Goal: Task Accomplishment & Management: Complete application form

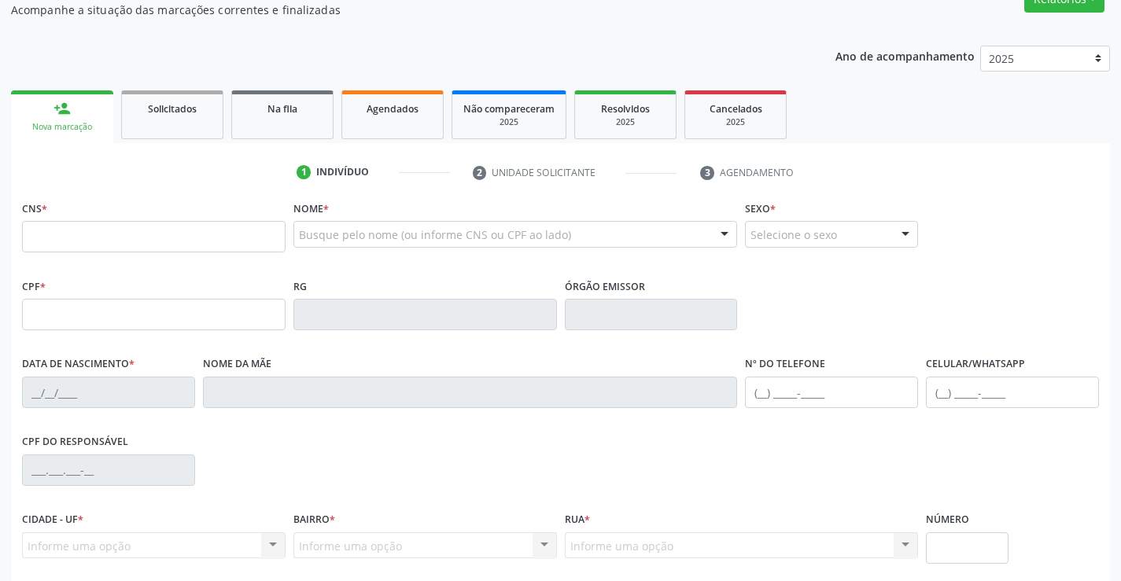
scroll to position [157, 0]
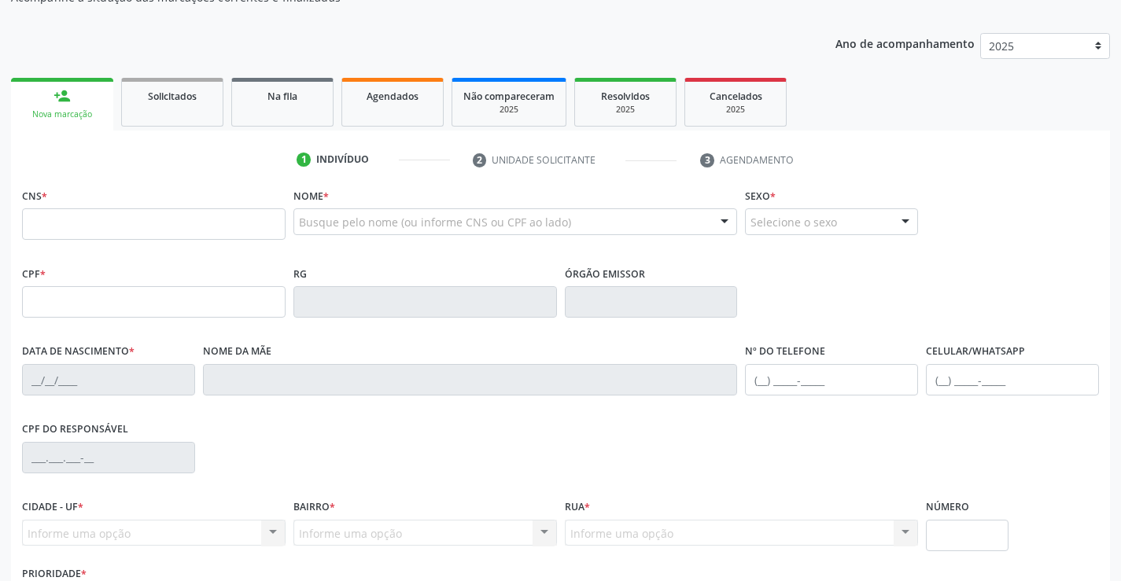
click at [132, 216] on input "text" at bounding box center [153, 223] width 263 height 31
type input "702 6062 4299 3746"
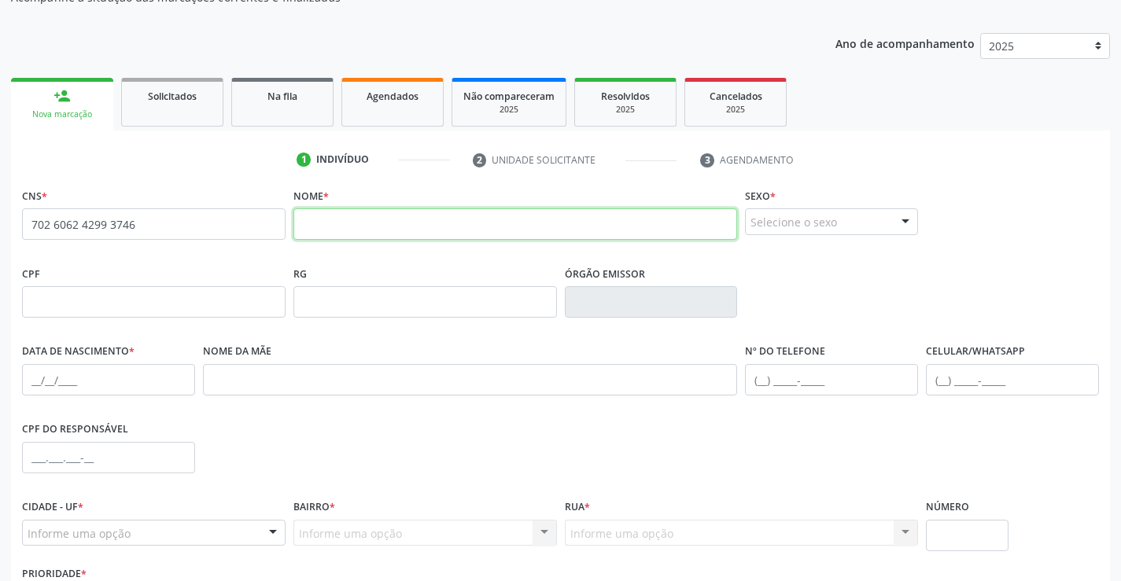
click at [347, 227] on input "text" at bounding box center [515, 223] width 444 height 31
type input "[PERSON_NAME]"
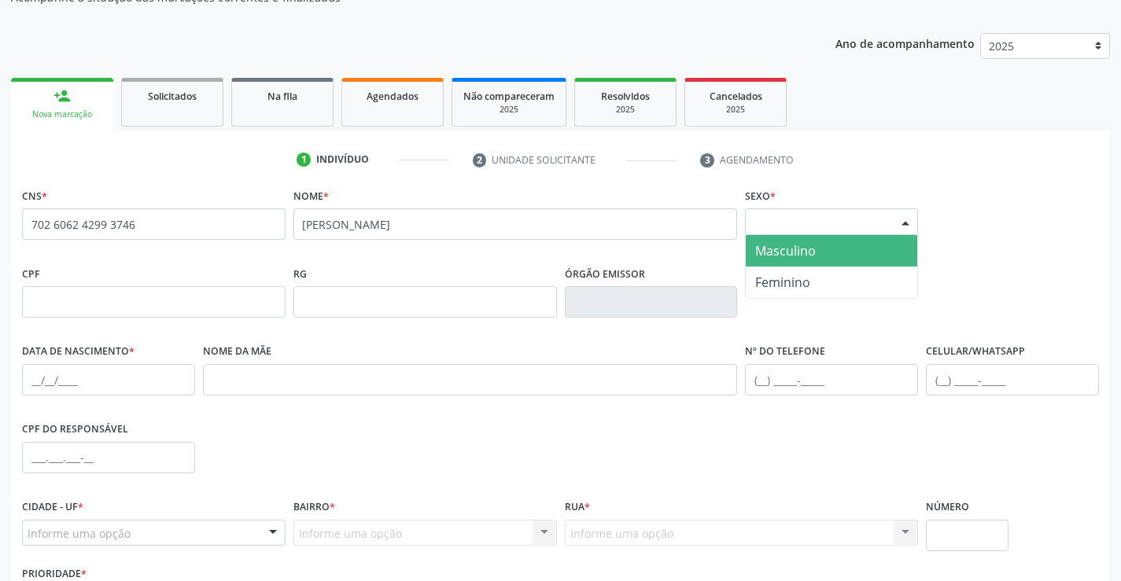
click at [906, 222] on div at bounding box center [905, 222] width 24 height 27
click at [775, 246] on span "Masculino" at bounding box center [785, 250] width 61 height 17
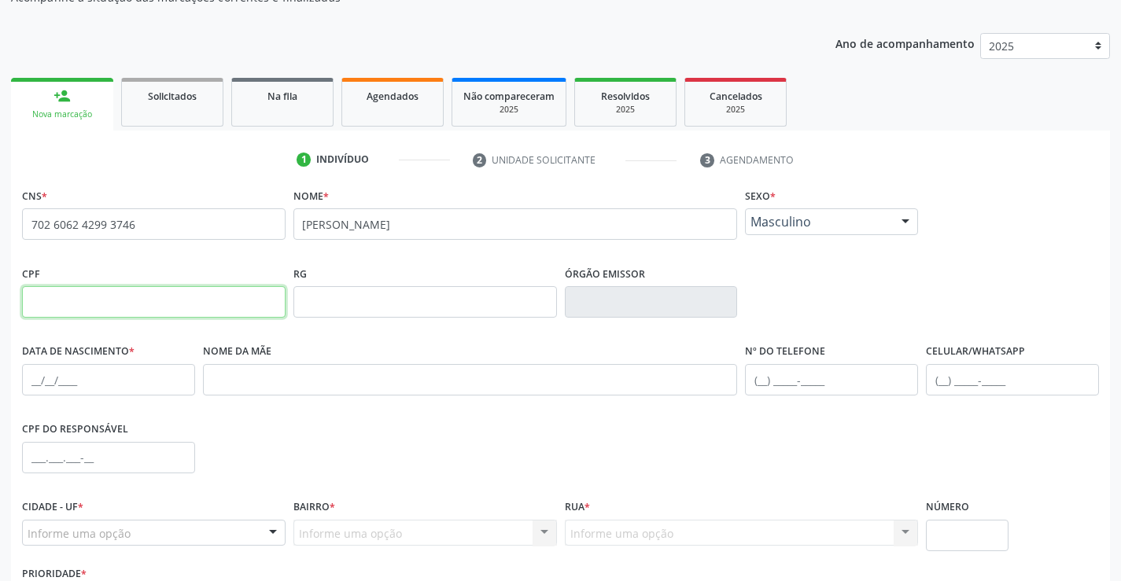
click at [118, 298] on input "text" at bounding box center [153, 301] width 263 height 31
type input "134.920.565-63"
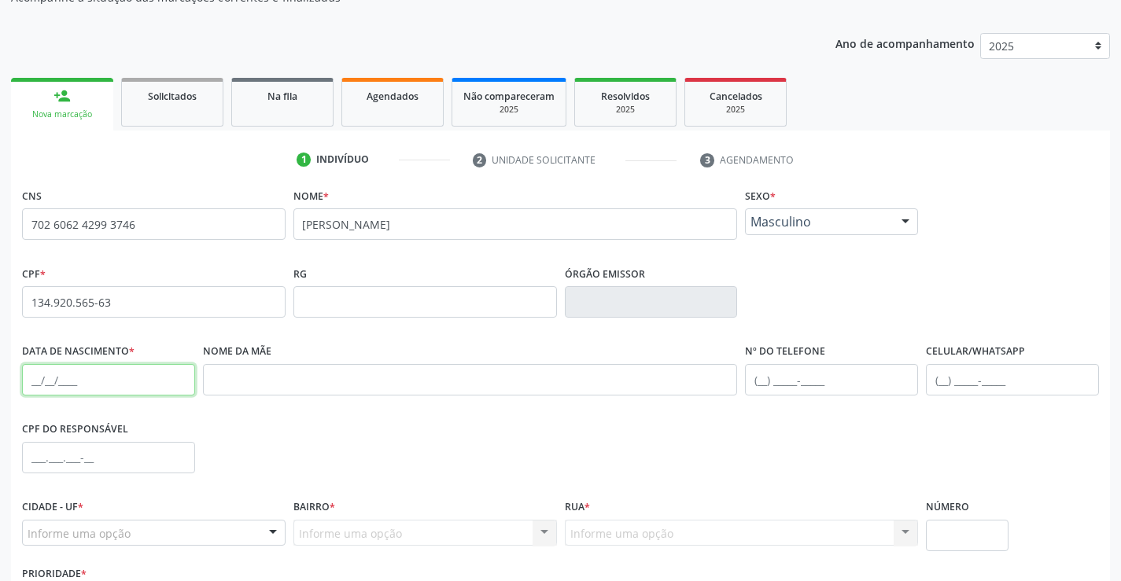
click at [83, 386] on input "text" at bounding box center [108, 379] width 173 height 31
type input "[DATE]"
click at [767, 380] on input "text" at bounding box center [831, 379] width 173 height 31
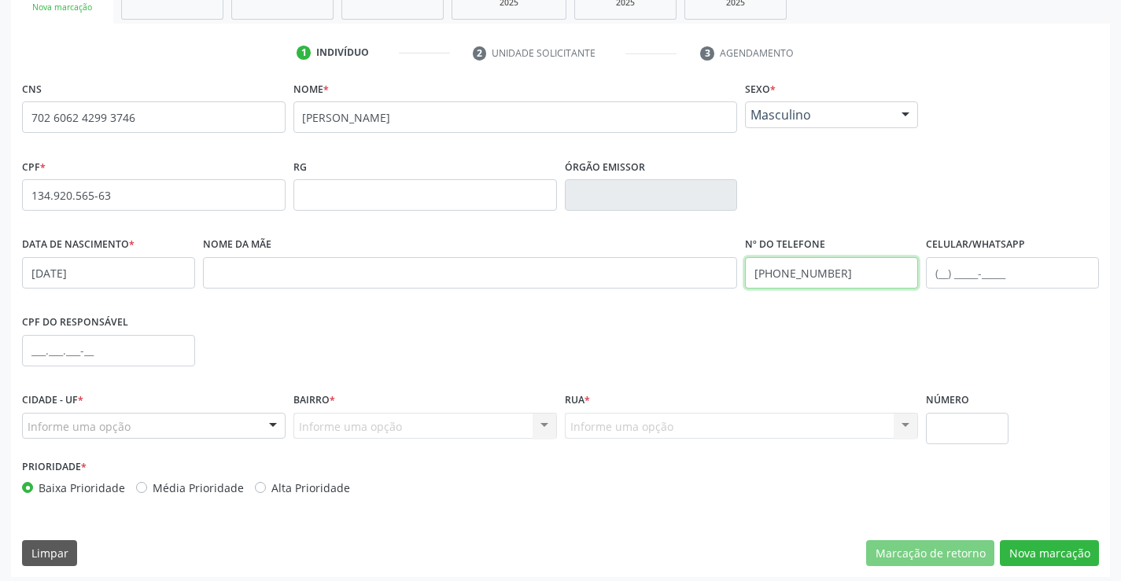
scroll to position [271, 0]
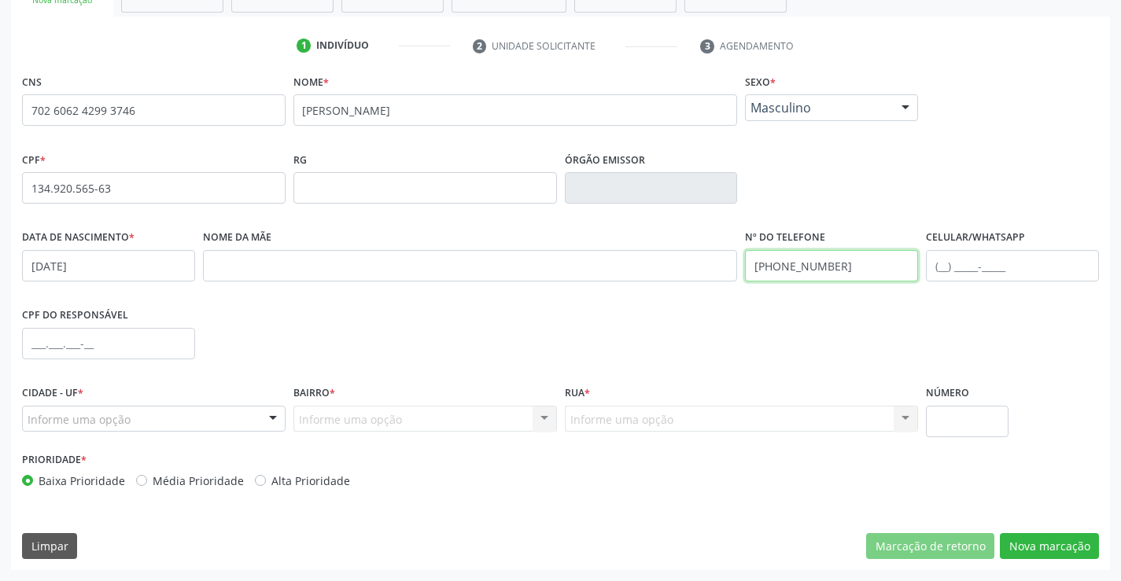
type input "[PHONE_NUMBER]"
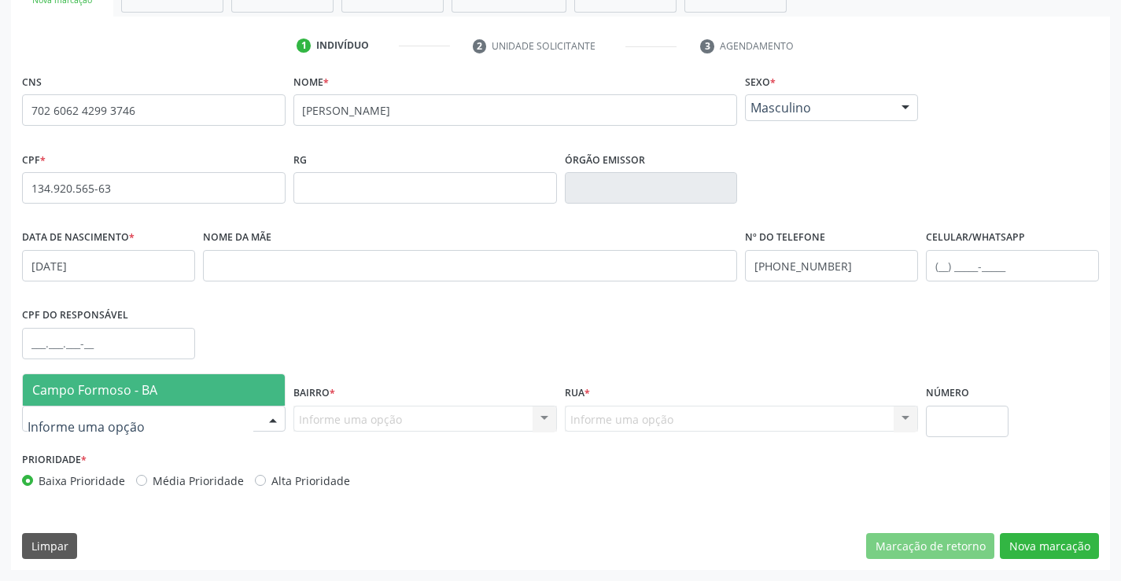
click at [259, 414] on div at bounding box center [153, 419] width 263 height 27
click at [255, 394] on span "Campo Formoso - BA" at bounding box center [154, 389] width 262 height 31
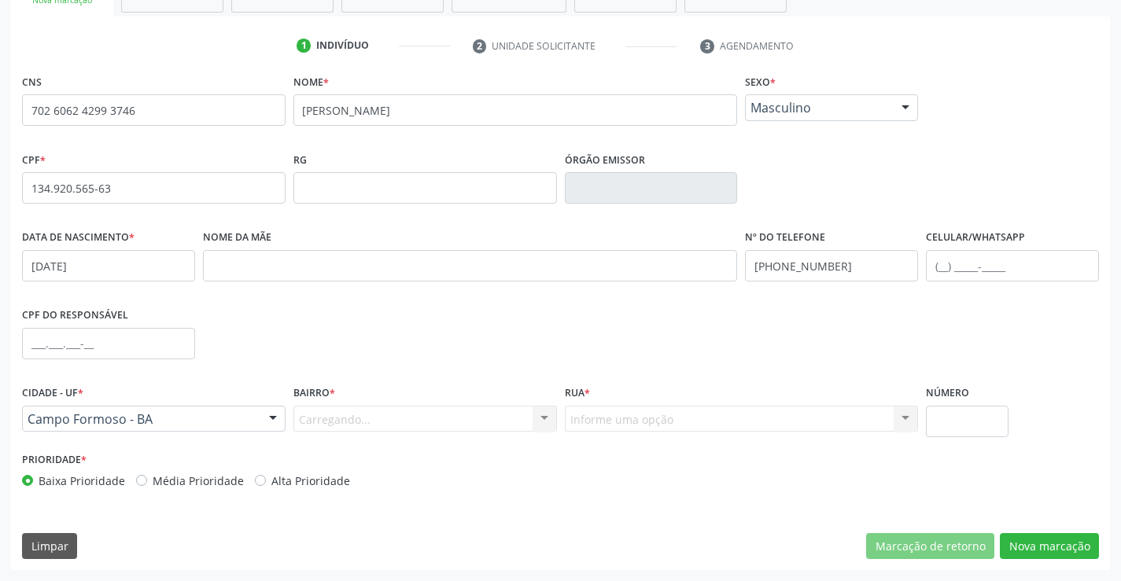
click at [508, 421] on div "Carregando... Nenhum resultado encontrado para: " " Nenhuma opção encontrada. D…" at bounding box center [424, 419] width 263 height 27
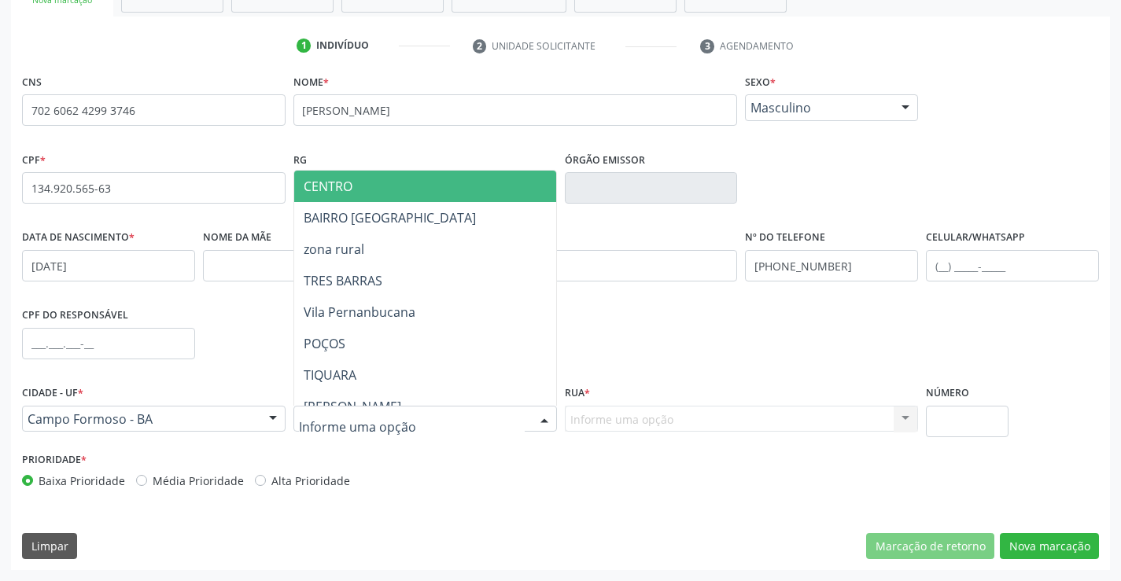
click at [533, 421] on div at bounding box center [544, 420] width 24 height 27
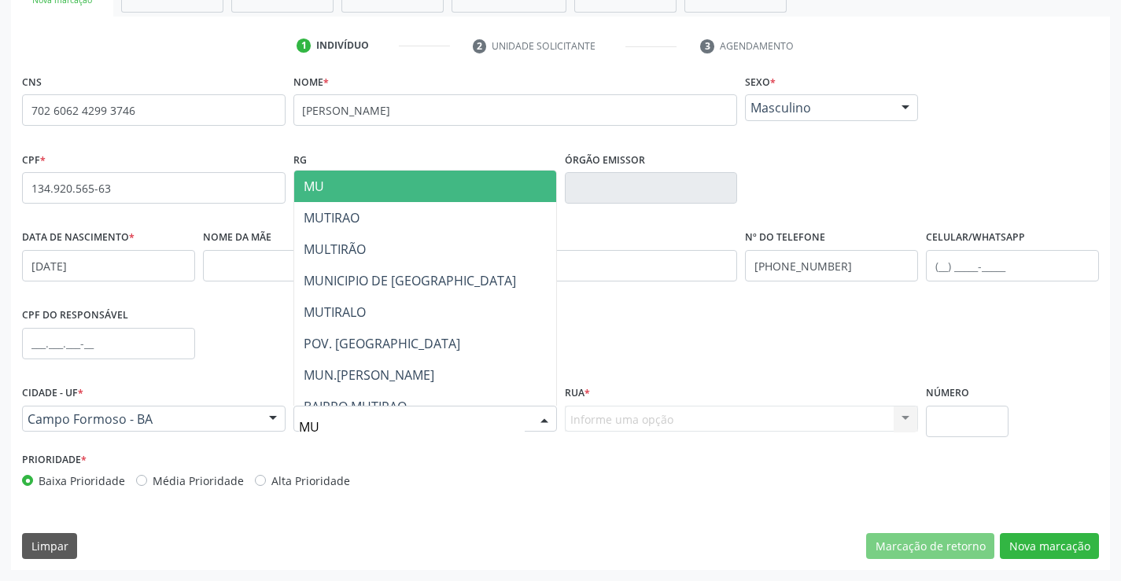
type input "MUT"
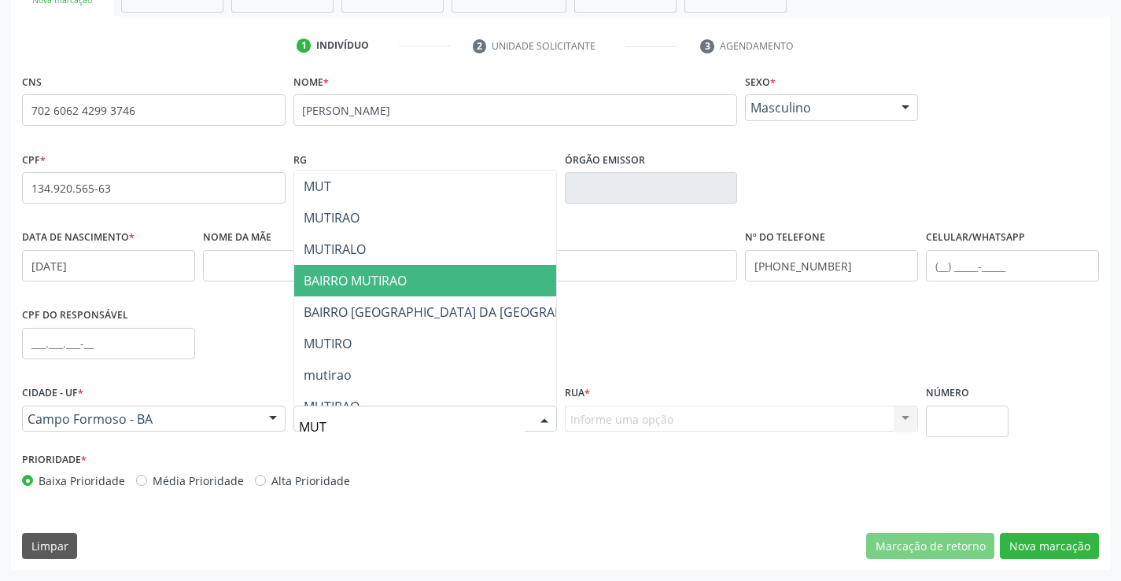
click at [425, 283] on span "BAIRRO MUTIRAO" at bounding box center [464, 280] width 340 height 31
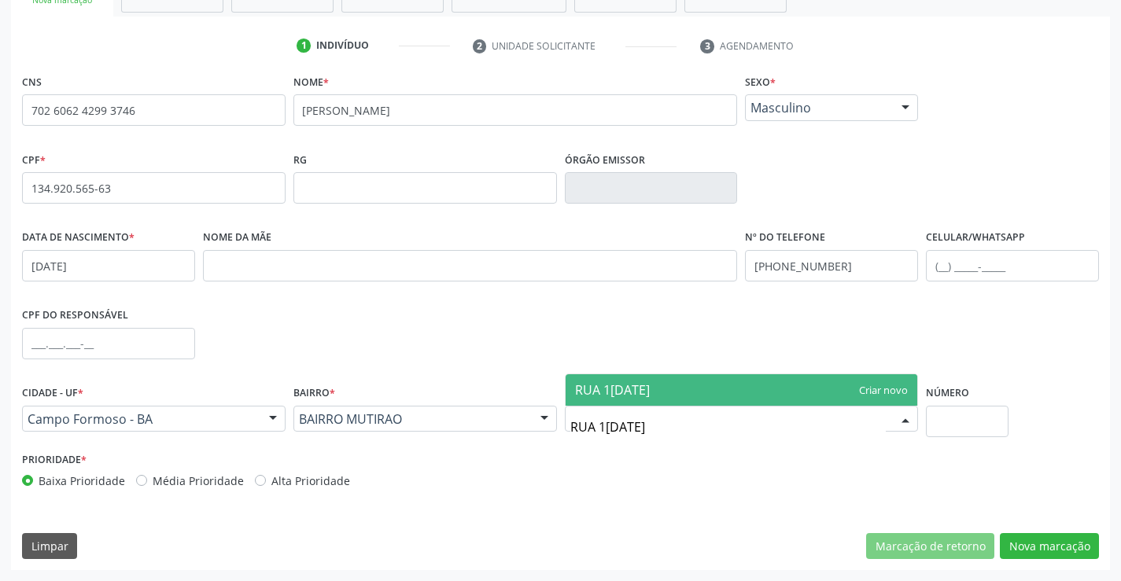
type input "RUA 1[DATE]"
click at [697, 377] on span "RUA 1[DATE]" at bounding box center [741, 389] width 352 height 31
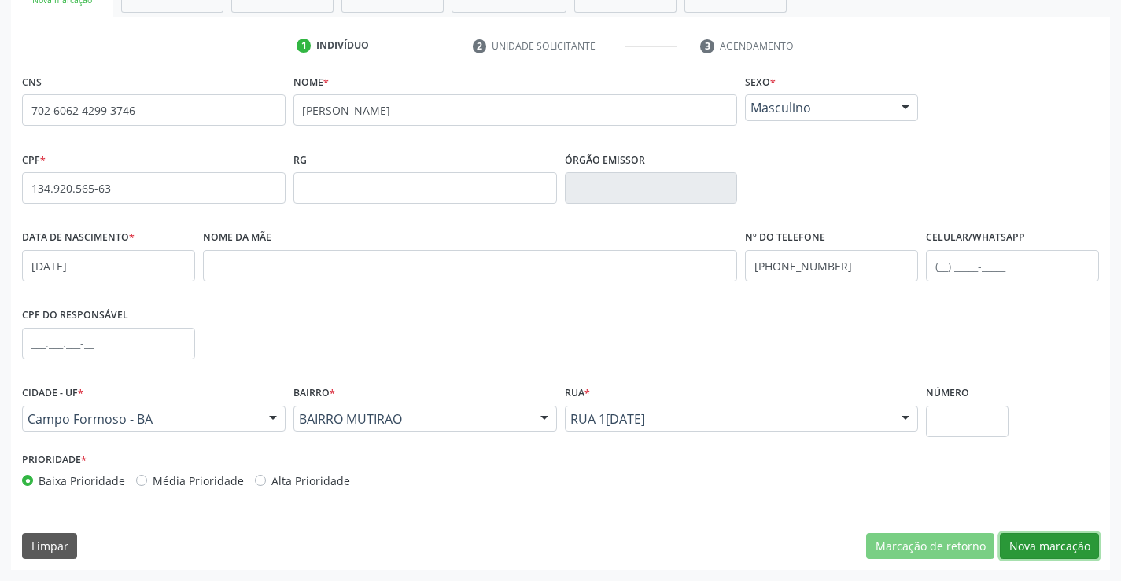
click at [1047, 549] on button "Nova marcação" at bounding box center [1048, 546] width 99 height 27
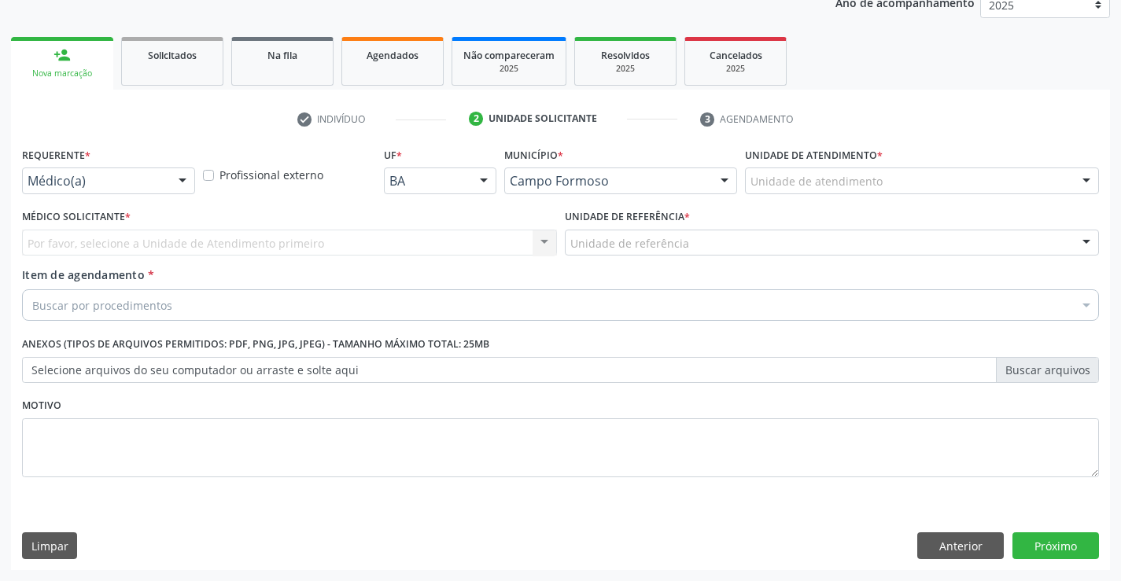
scroll to position [198, 0]
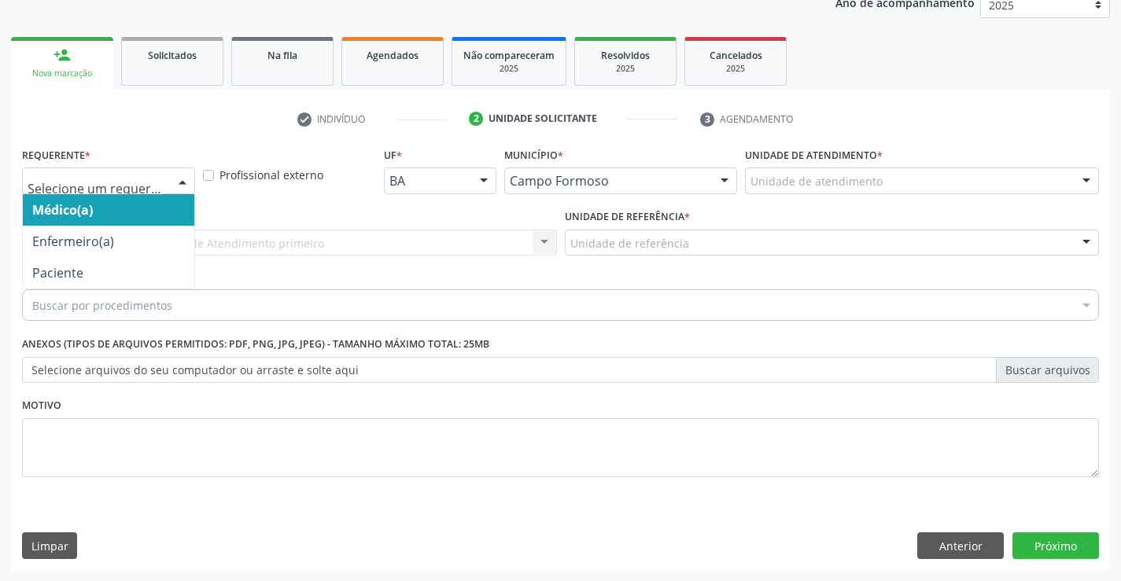
click at [183, 179] on div at bounding box center [183, 181] width 24 height 27
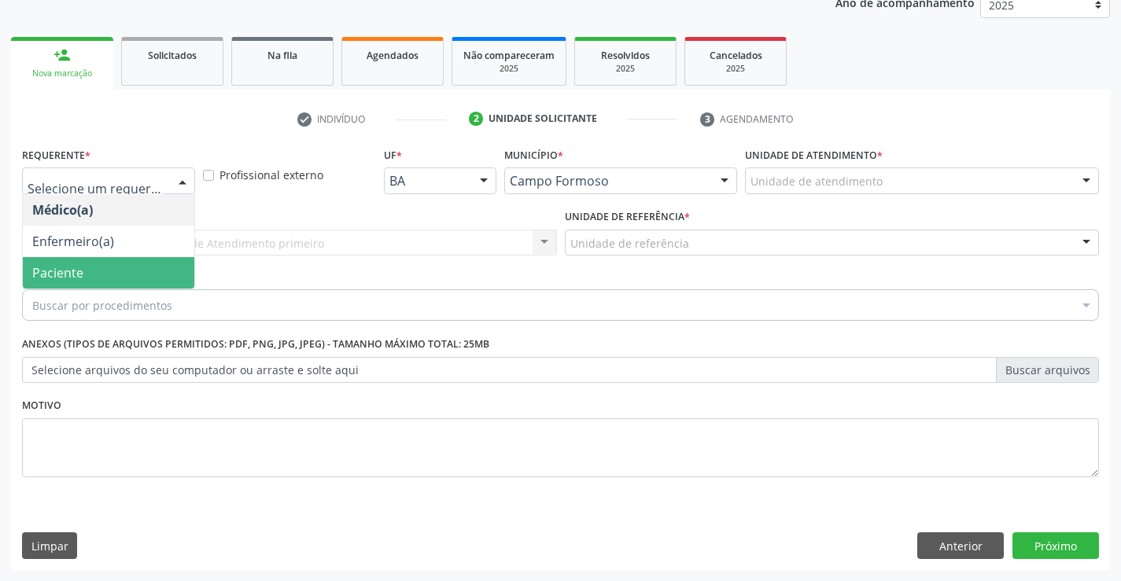
click at [127, 266] on span "Paciente" at bounding box center [108, 272] width 171 height 31
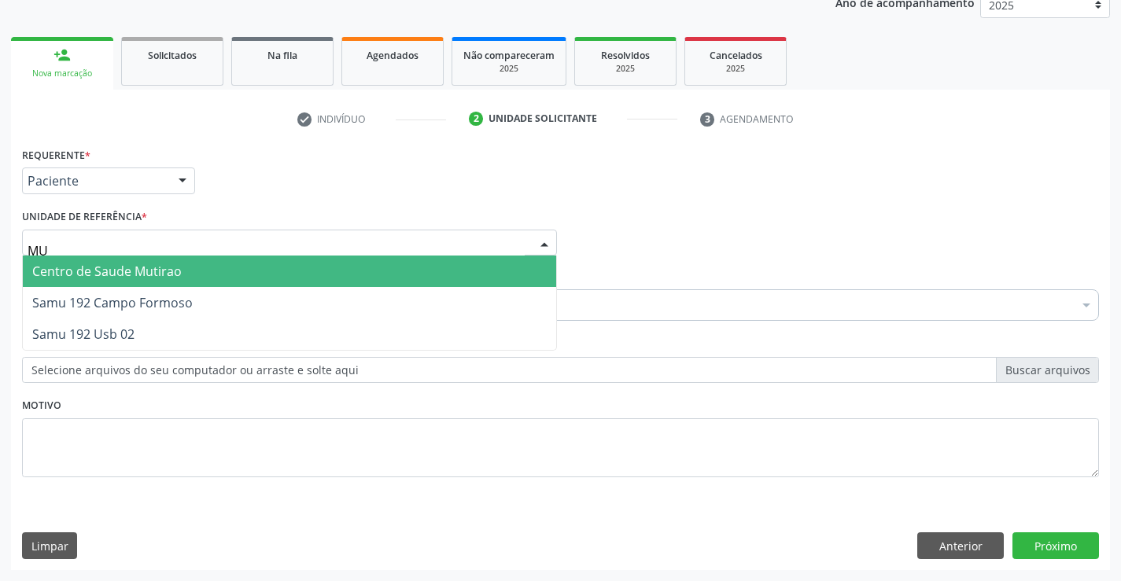
type input "MUT"
click at [145, 266] on span "Centro de Saude Mutirao" at bounding box center [106, 271] width 149 height 17
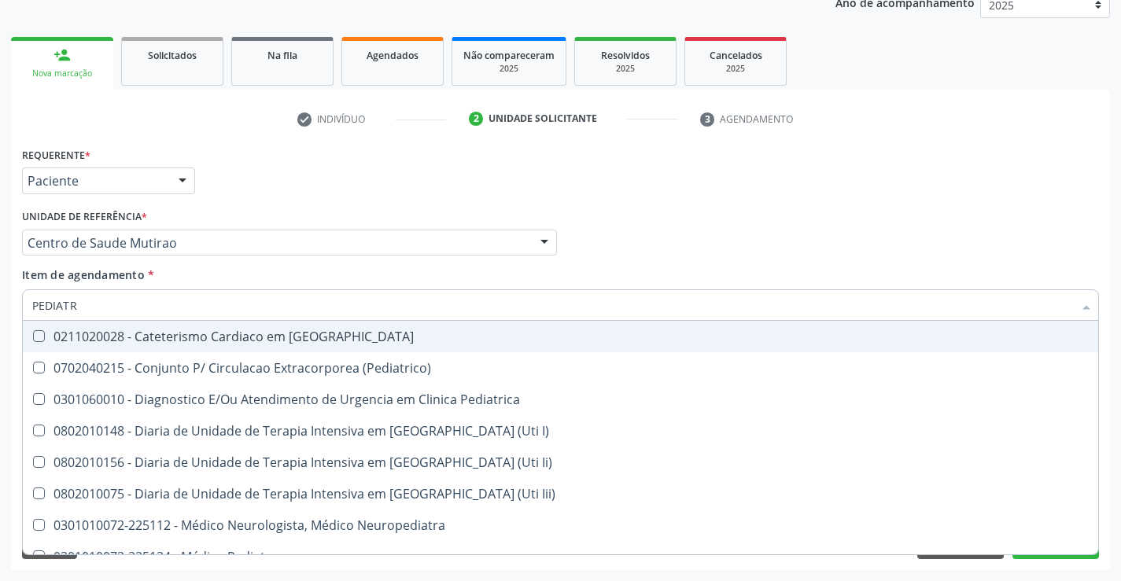
type input "PEDIATRA"
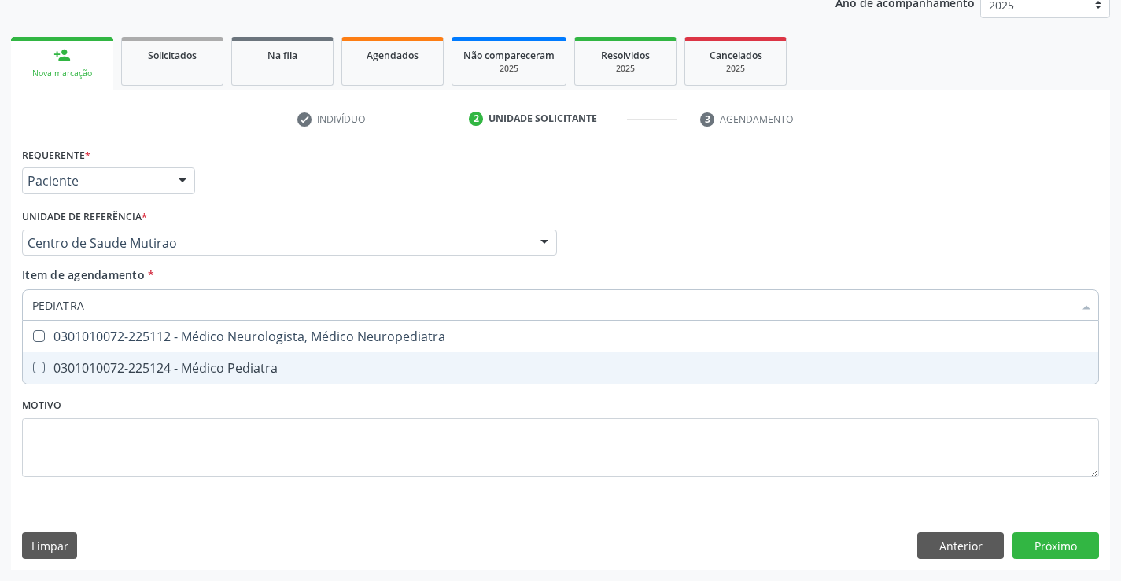
click at [186, 363] on div "0301010072-225124 - Médico Pediatra" at bounding box center [560, 368] width 1056 height 13
checkbox Pediatra "true"
click at [267, 443] on div "Requerente * Paciente Médico(a) Enfermeiro(a) Paciente Nenhum resultado encontr…" at bounding box center [560, 321] width 1077 height 356
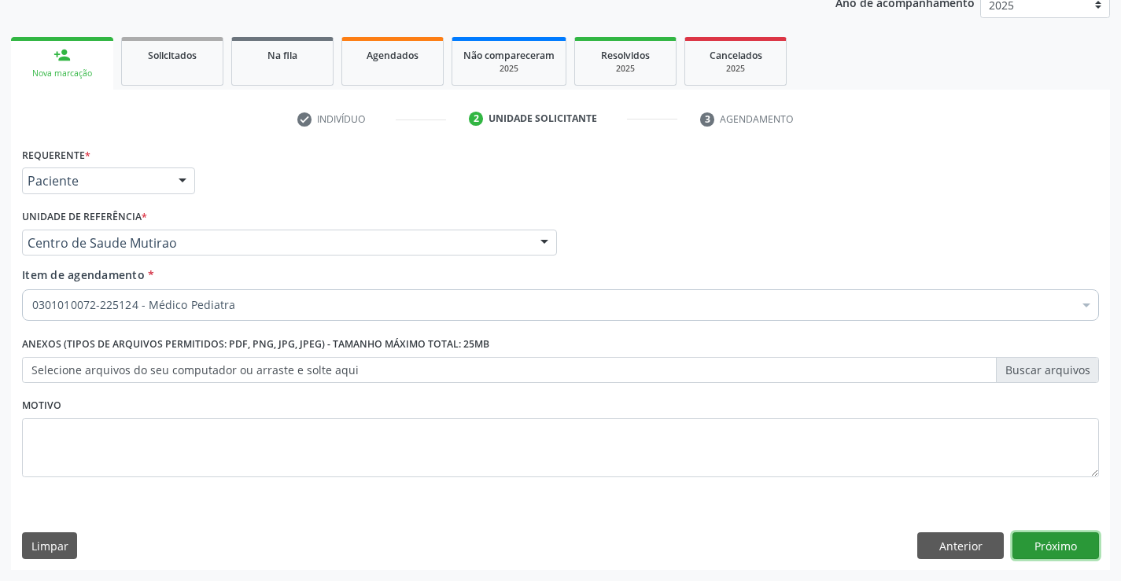
click at [1036, 547] on button "Próximo" at bounding box center [1055, 545] width 86 height 27
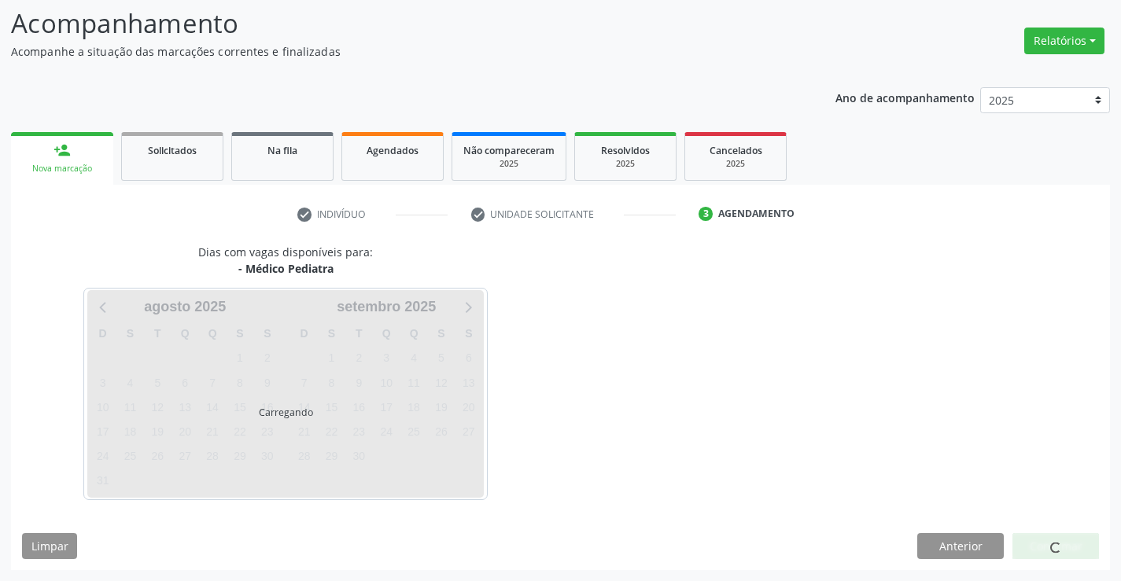
scroll to position [103, 0]
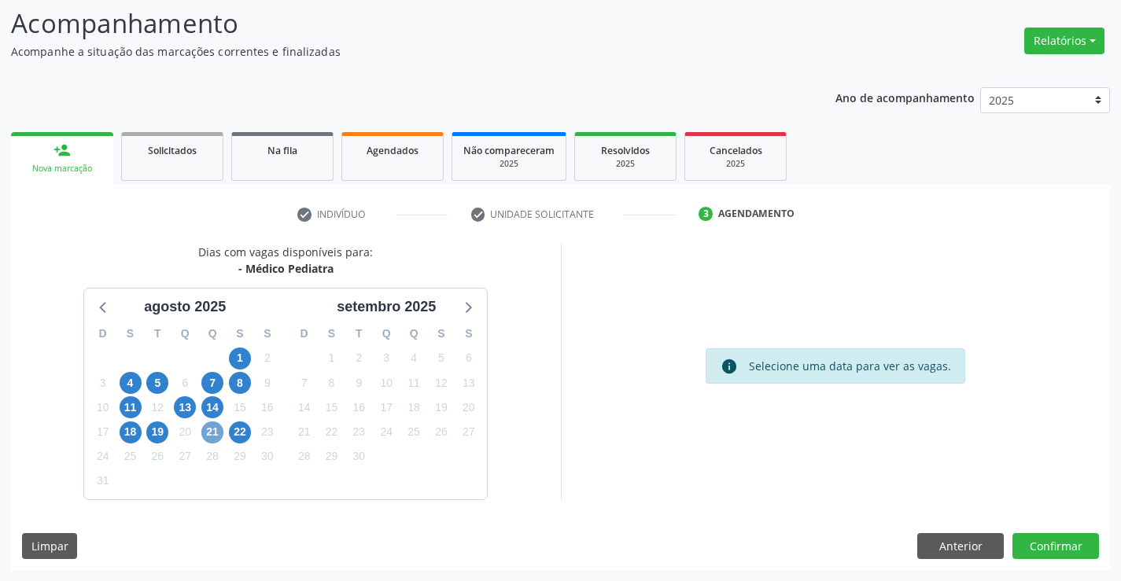
click at [210, 425] on span "21" at bounding box center [212, 432] width 22 height 22
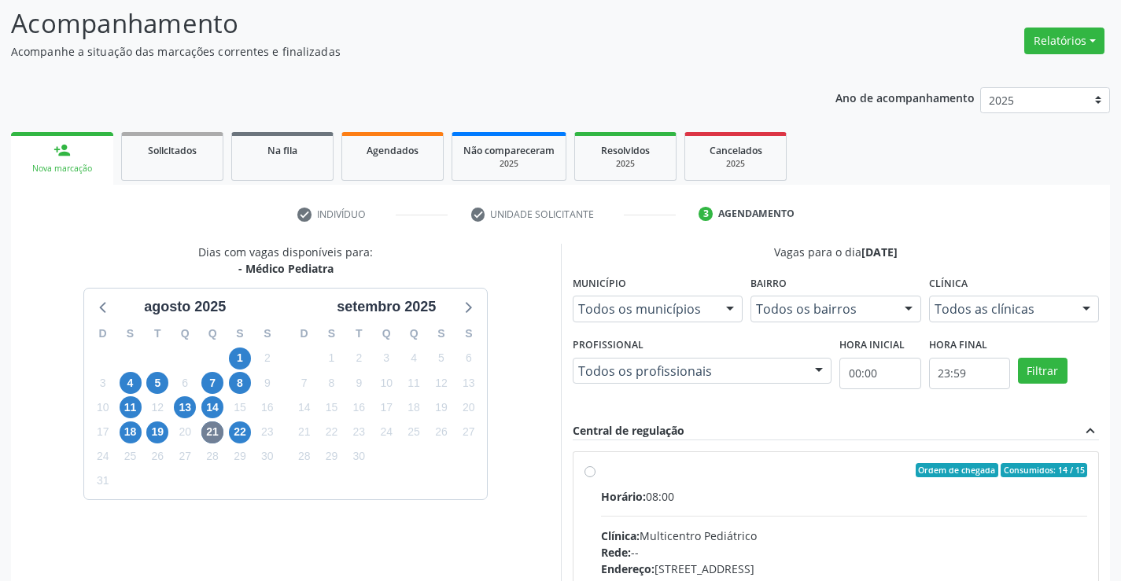
click at [601, 467] on label "Ordem de chegada Consumidos: 14 / 15 Horário: 08:00 Clínica: Multicentro Pediát…" at bounding box center [844, 583] width 487 height 241
click at [593, 467] on input "Ordem de chegada Consumidos: 14 / 15 Horário: 08:00 Clínica: Multicentro Pediát…" at bounding box center [589, 470] width 11 height 14
radio input "true"
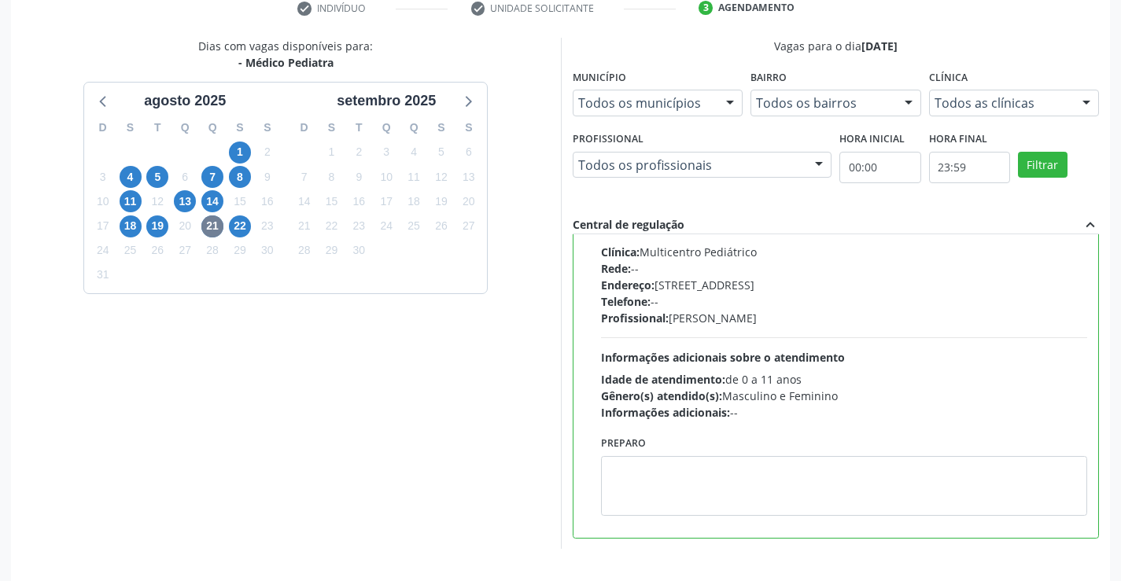
scroll to position [359, 0]
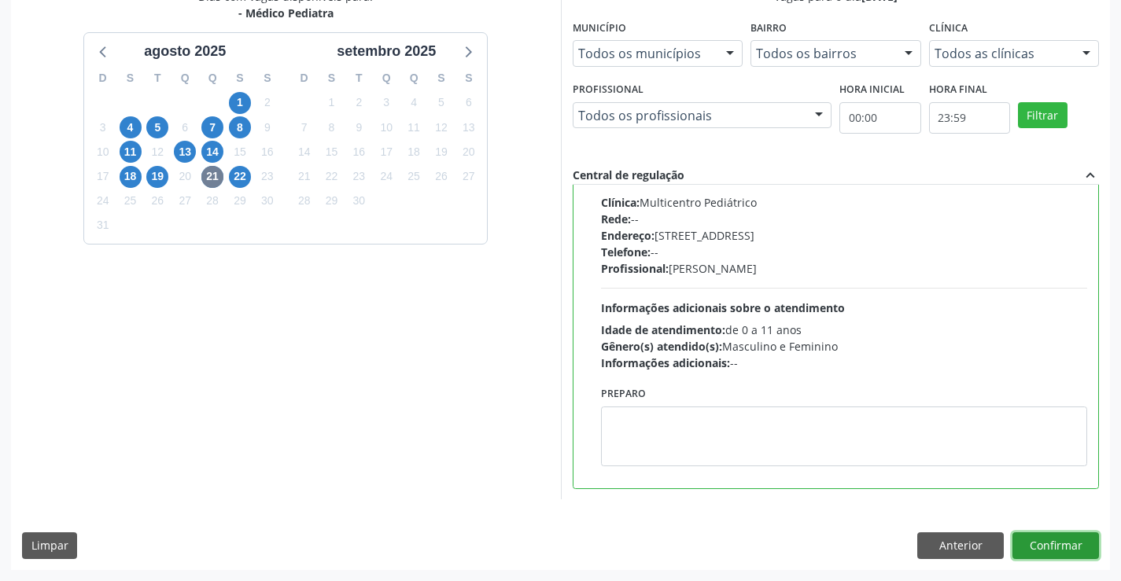
click at [1032, 540] on button "Confirmar" at bounding box center [1055, 545] width 86 height 27
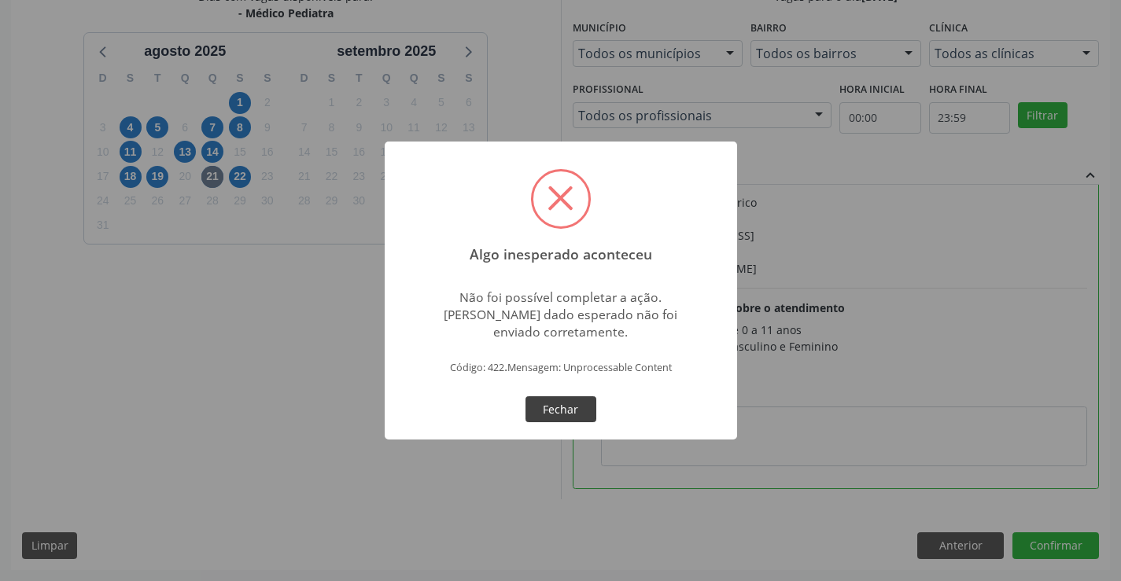
click at [570, 403] on button "Fechar" at bounding box center [560, 409] width 71 height 27
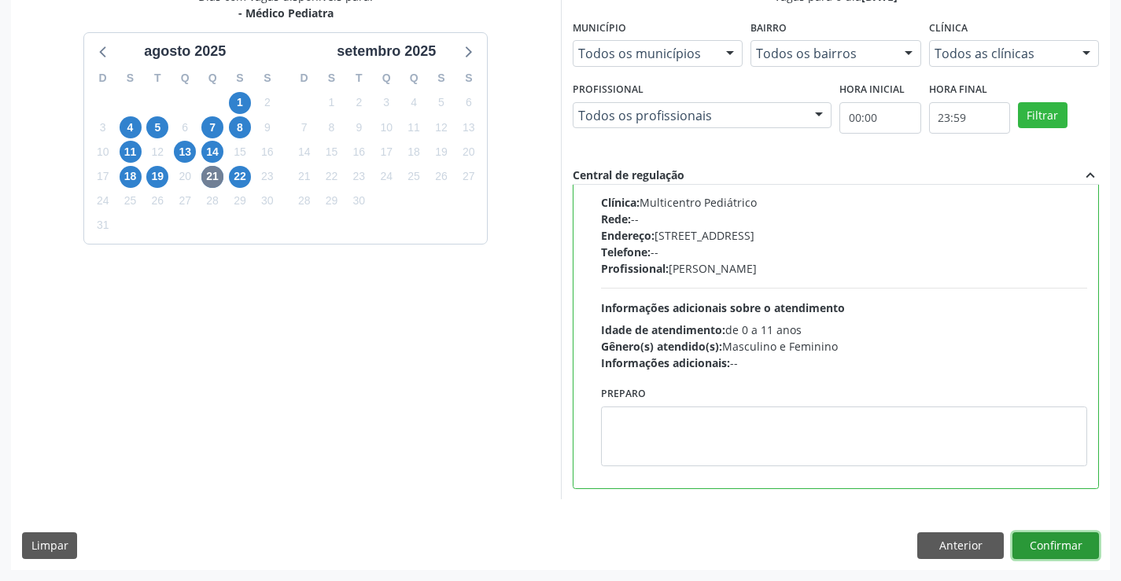
click at [1055, 542] on button "Confirmar" at bounding box center [1055, 545] width 86 height 27
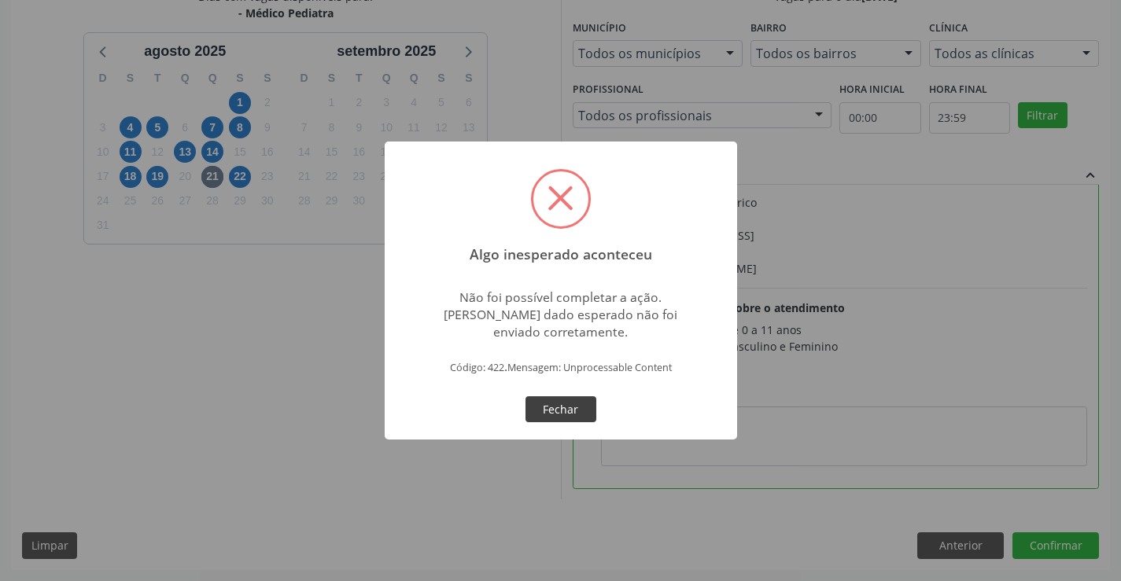
click at [552, 411] on button "Fechar" at bounding box center [560, 409] width 71 height 27
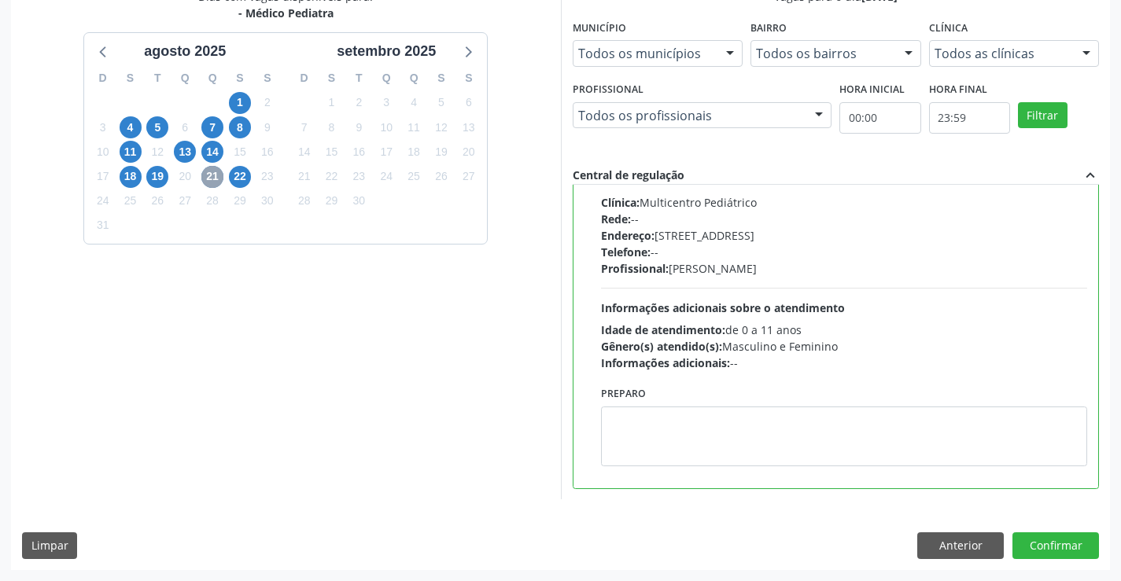
click at [213, 179] on span "21" at bounding box center [212, 177] width 22 height 22
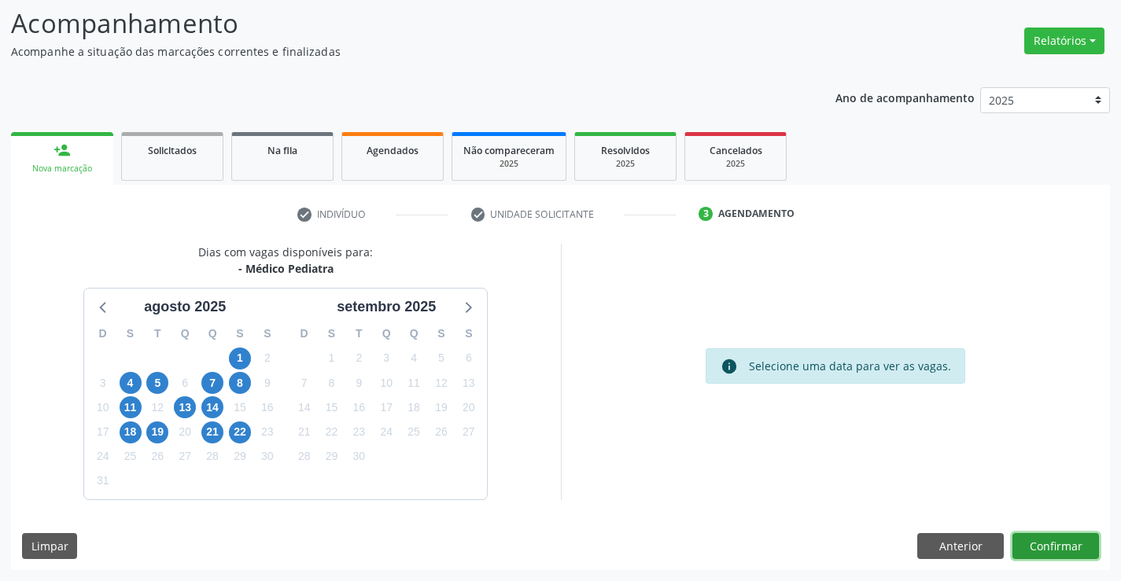
click at [1049, 545] on button "Confirmar" at bounding box center [1055, 546] width 86 height 27
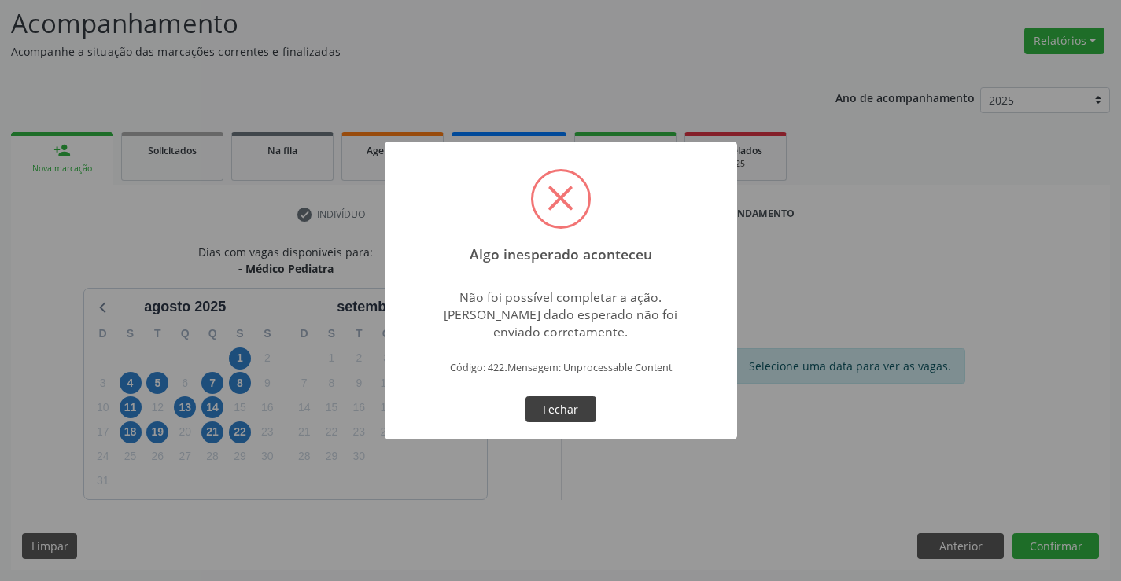
click at [573, 410] on button "Fechar" at bounding box center [560, 409] width 71 height 27
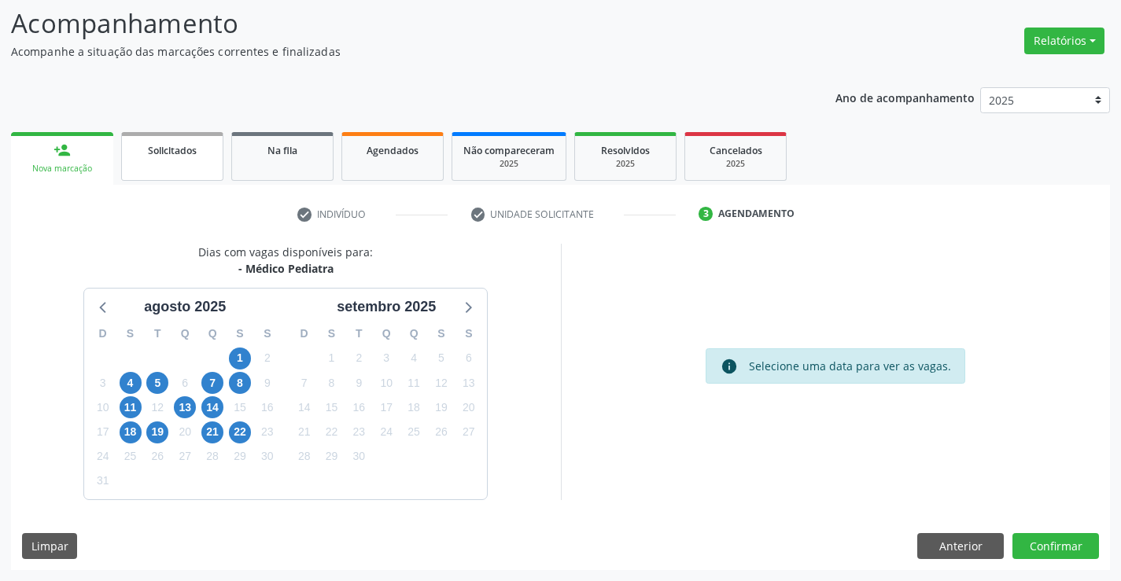
click at [174, 165] on link "Solicitados" at bounding box center [172, 156] width 102 height 49
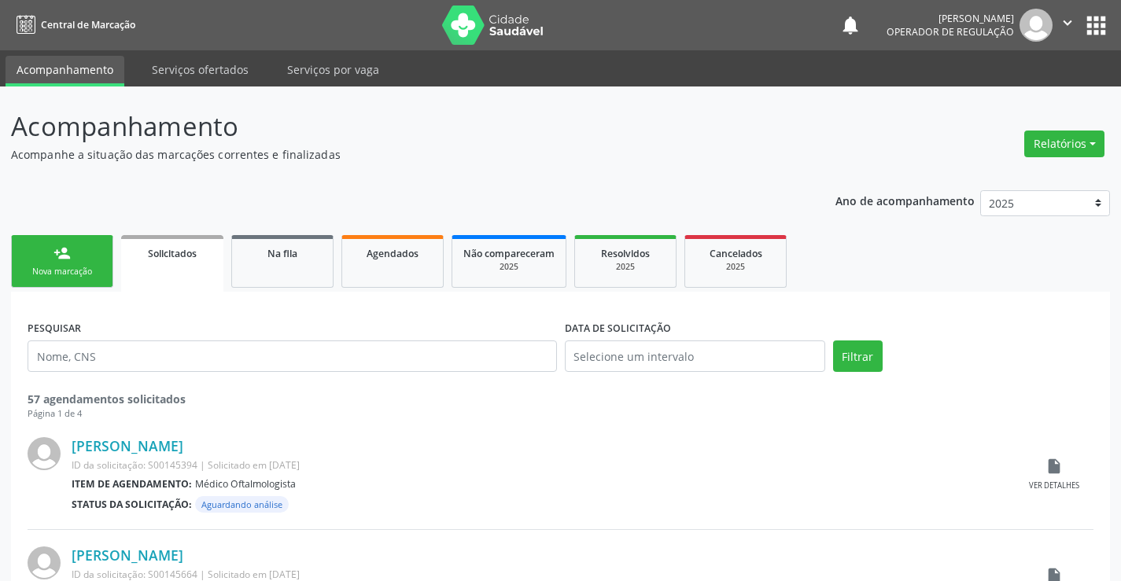
click at [96, 267] on div "Nova marcação" at bounding box center [62, 272] width 79 height 12
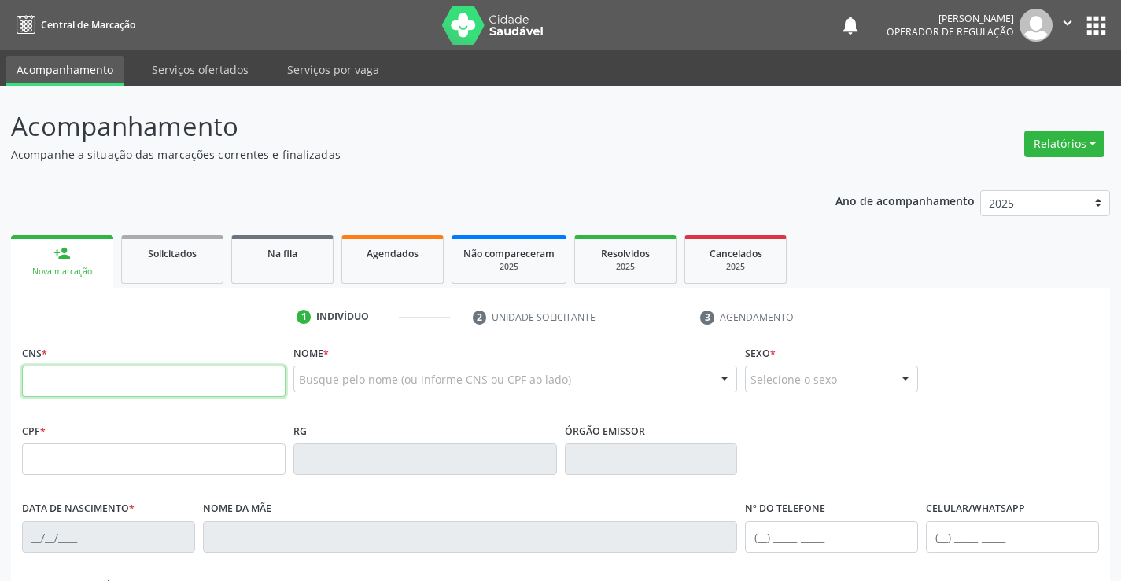
click at [50, 382] on input "text" at bounding box center [153, 381] width 263 height 31
type input "700 3049 6610 6933"
type input "32505863158403"
type input "1[DATE]"
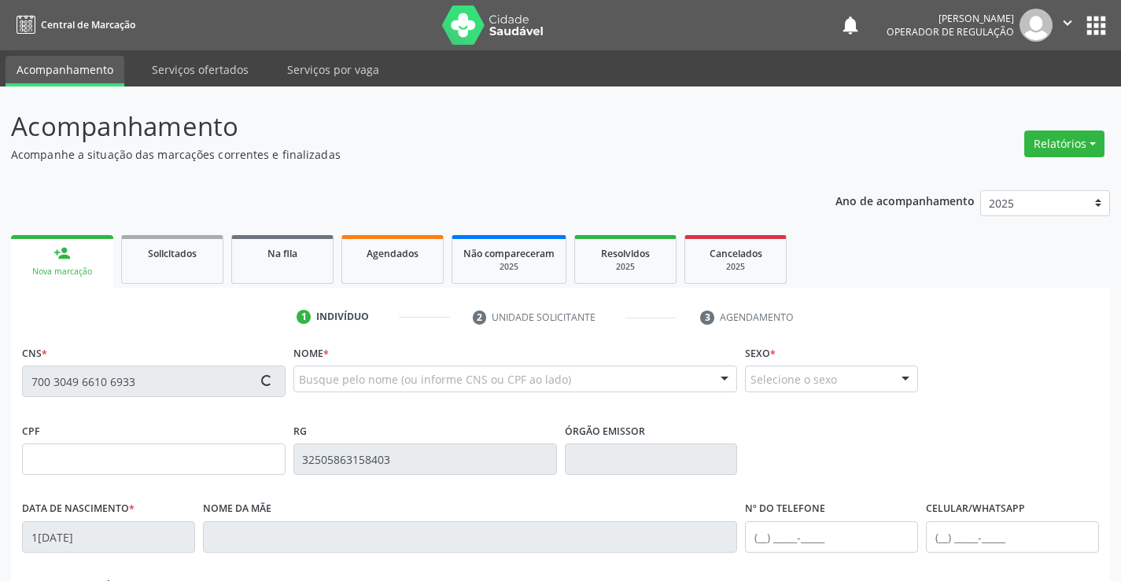
type input "[PHONE_NUMBER]"
type input "018.137.675-05"
type input "S/N"
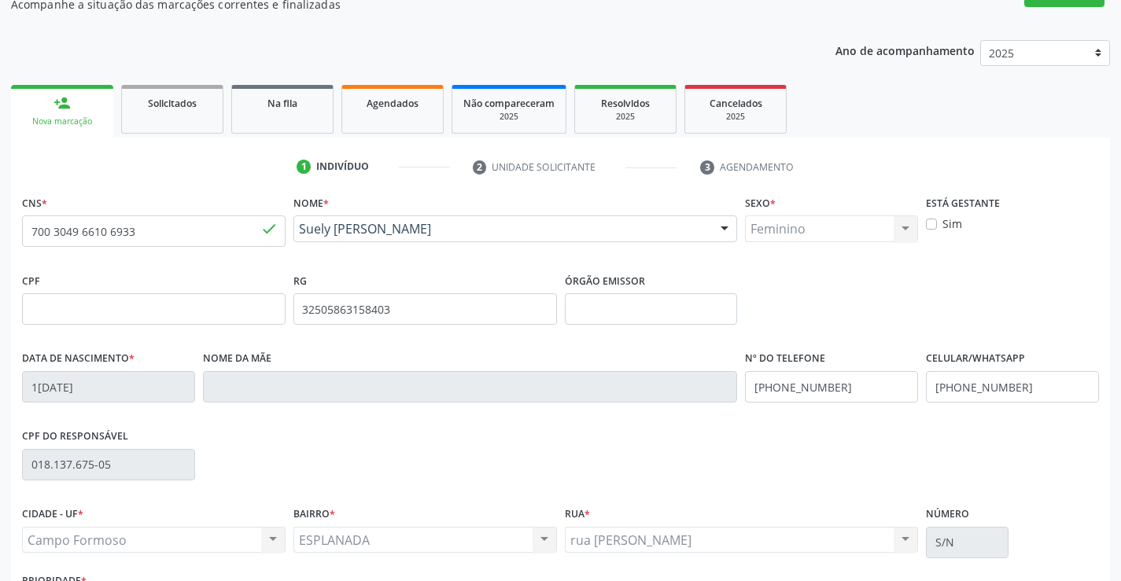
scroll to position [236, 0]
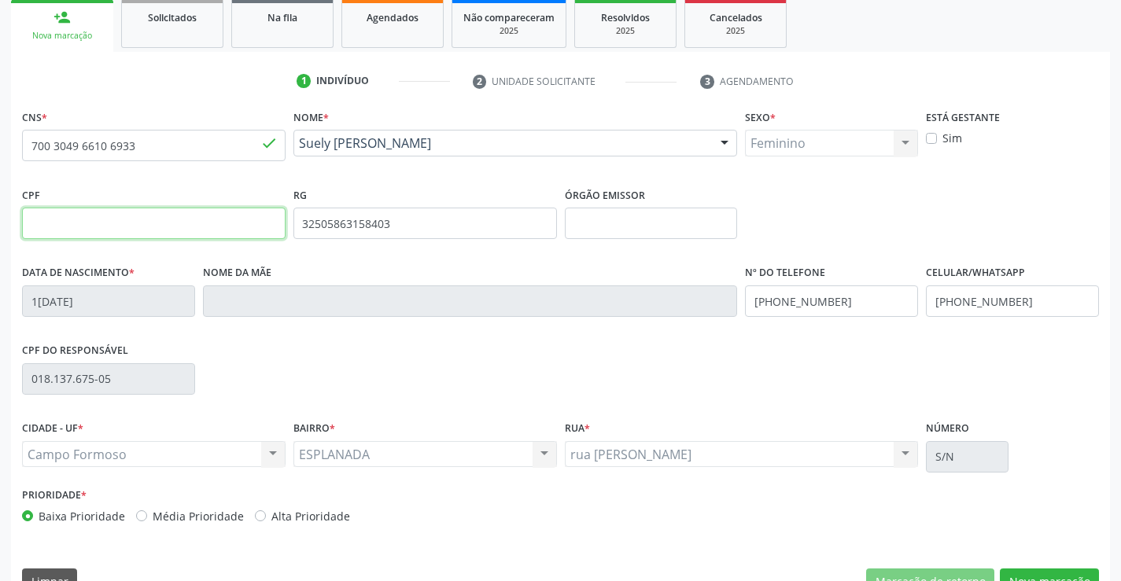
click at [85, 222] on input "text" at bounding box center [153, 223] width 263 height 31
type input "018.137.675-05"
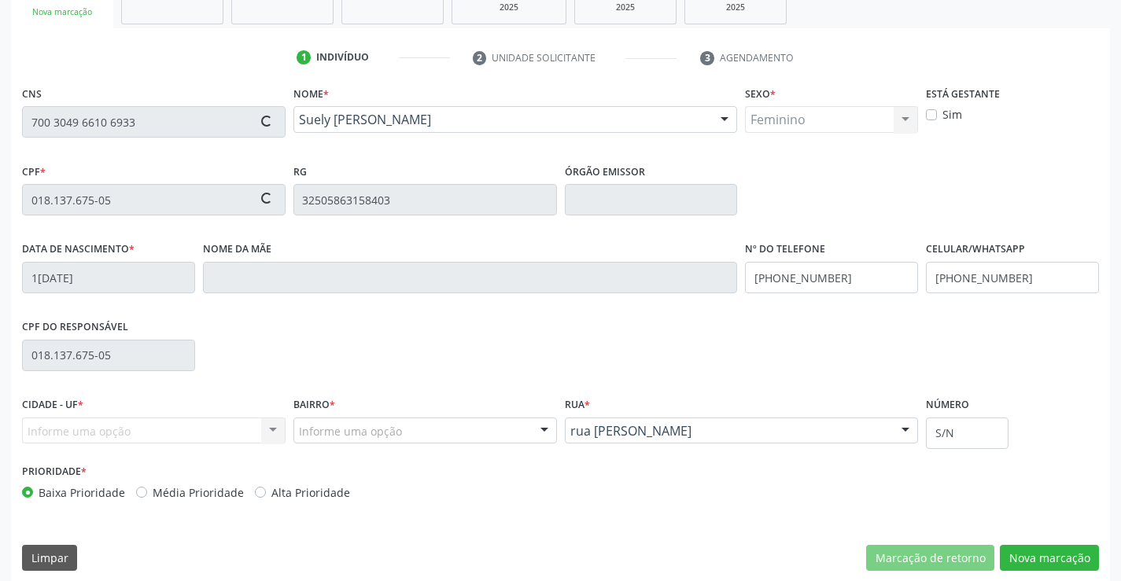
scroll to position [271, 0]
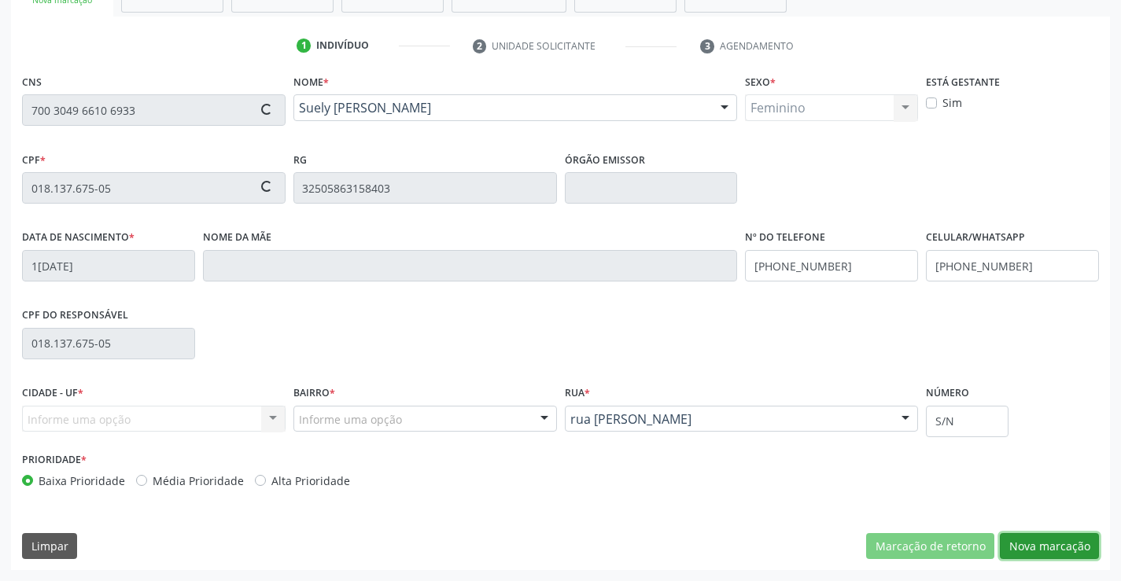
click at [1075, 552] on button "Nova marcação" at bounding box center [1048, 546] width 99 height 27
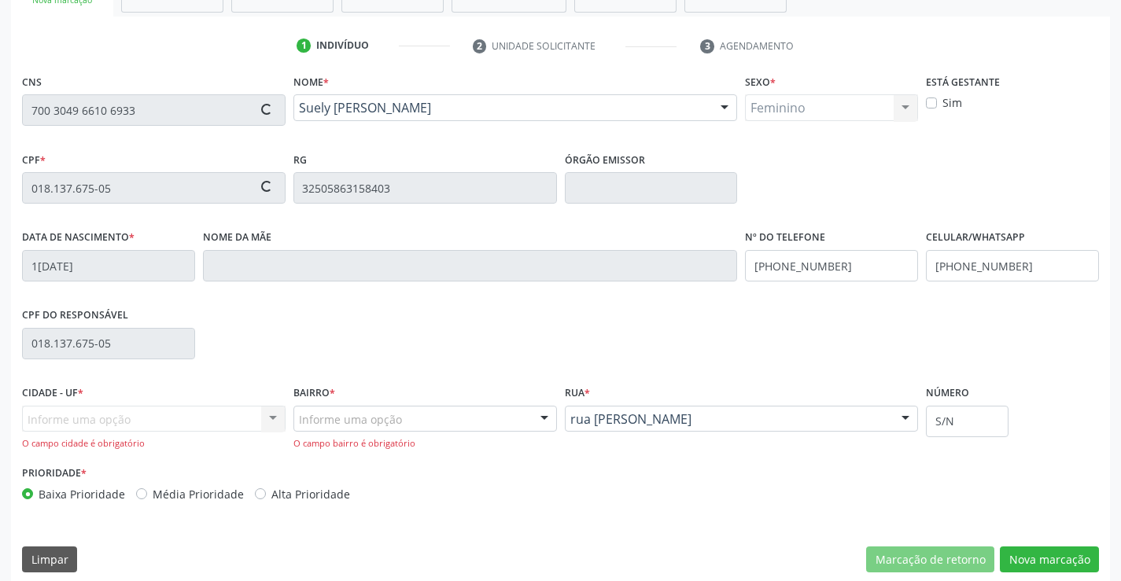
type input "[PERSON_NAME] de [DEMOGRAPHIC_DATA]"
type input "[PHONE_NUMBER]"
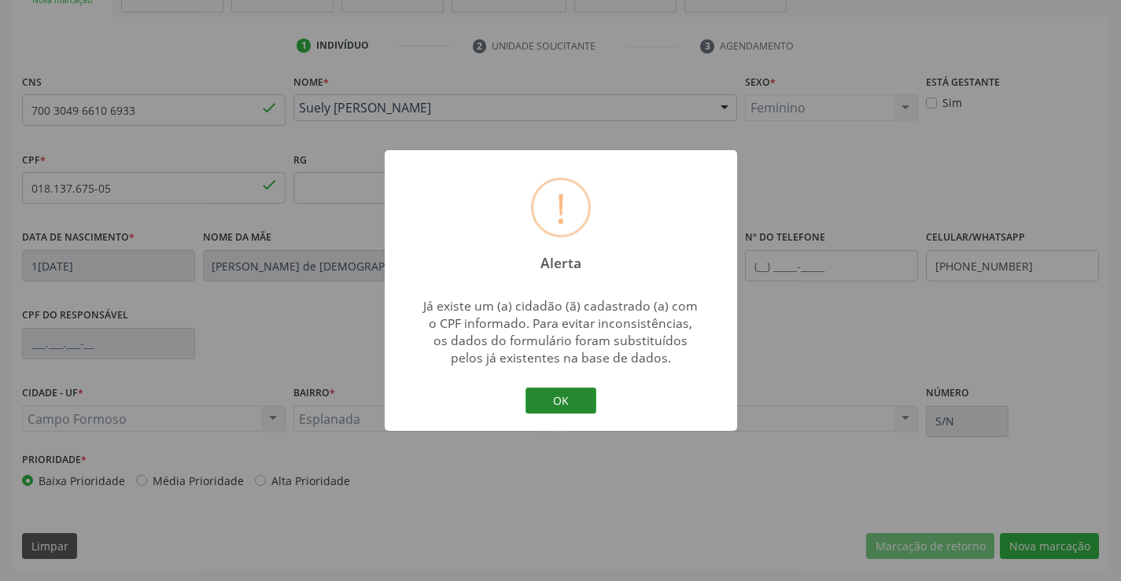
click at [550, 400] on button "OK" at bounding box center [560, 401] width 71 height 27
